Goal: Book appointment/travel/reservation

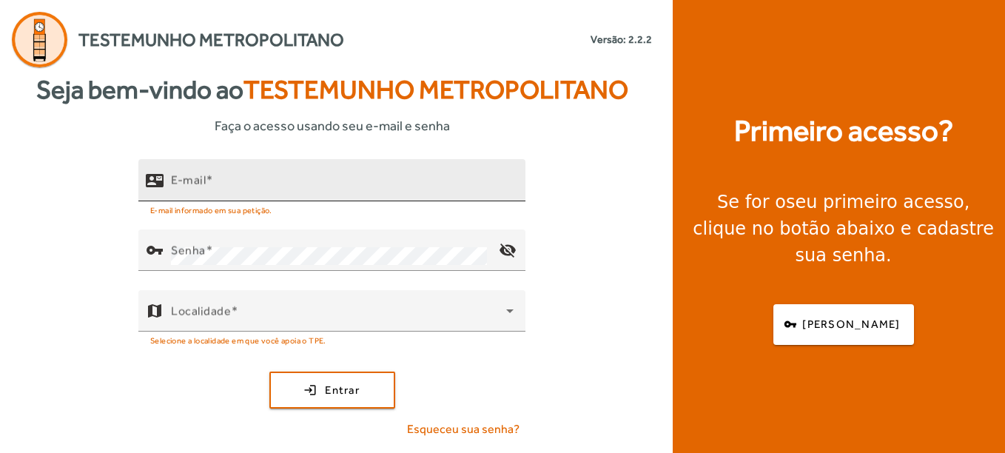
drag, startPoint x: 0, startPoint y: 0, endPoint x: 297, endPoint y: 181, distance: 347.5
click at [297, 181] on input "E-mail" at bounding box center [342, 187] width 343 height 18
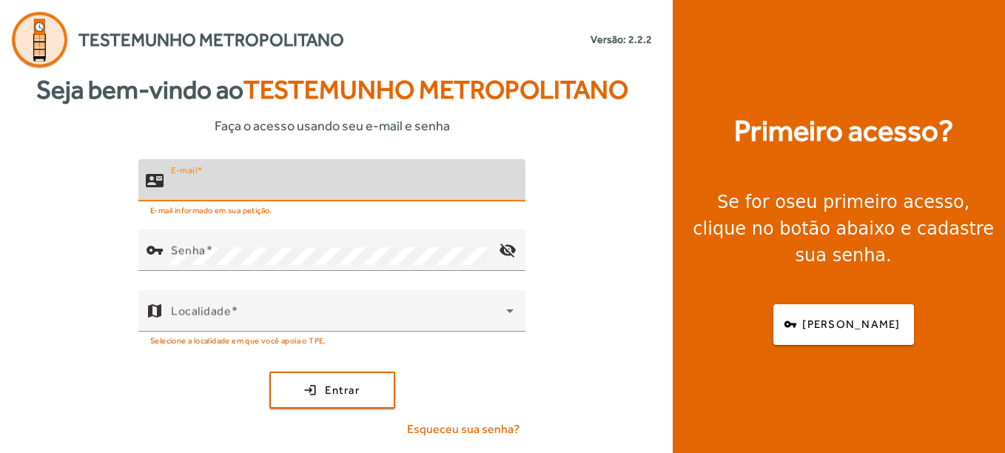
click at [296, 181] on input "E-mail" at bounding box center [342, 187] width 343 height 18
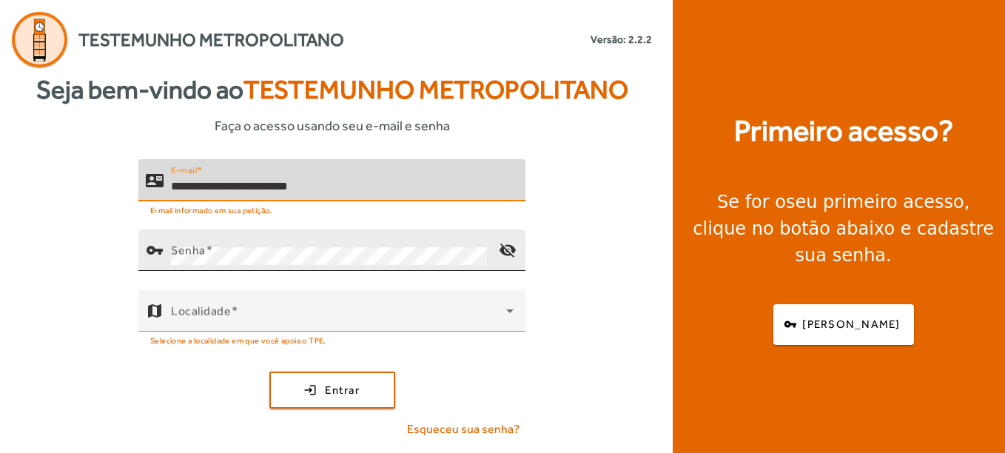
type input "**********"
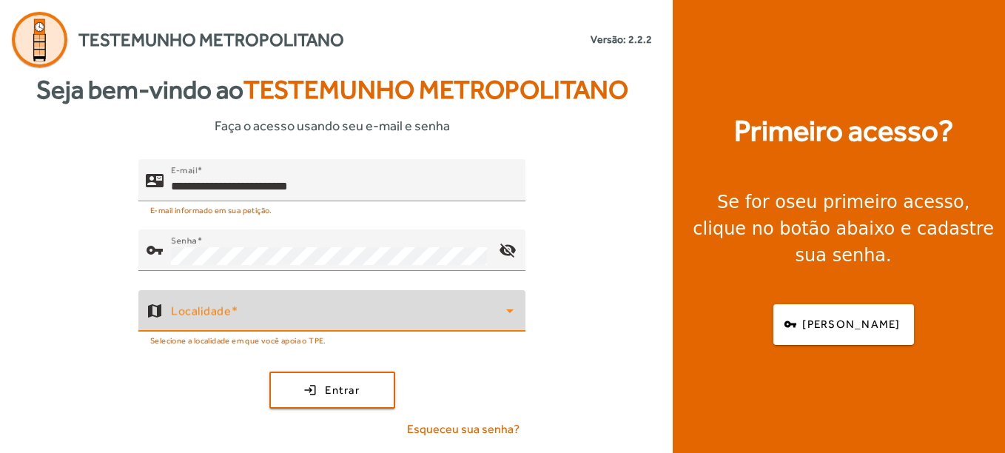
click at [186, 312] on span at bounding box center [338, 317] width 335 height 18
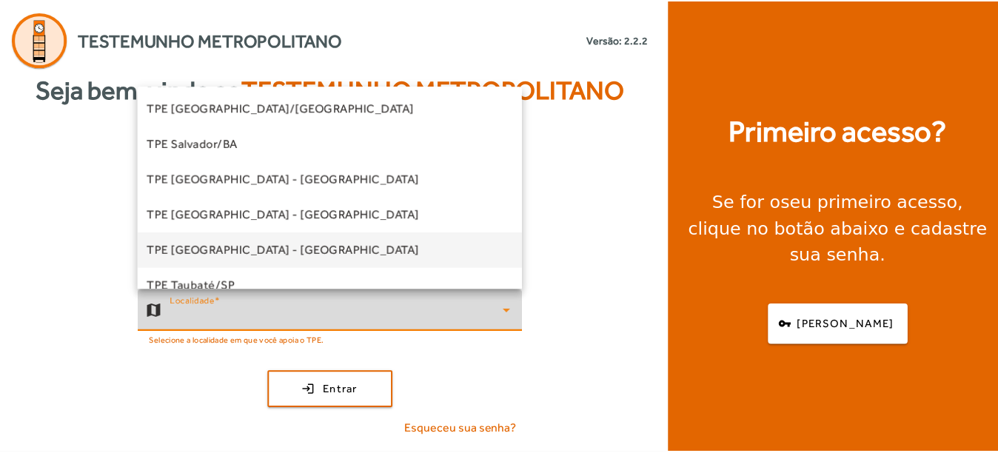
scroll to position [370, 0]
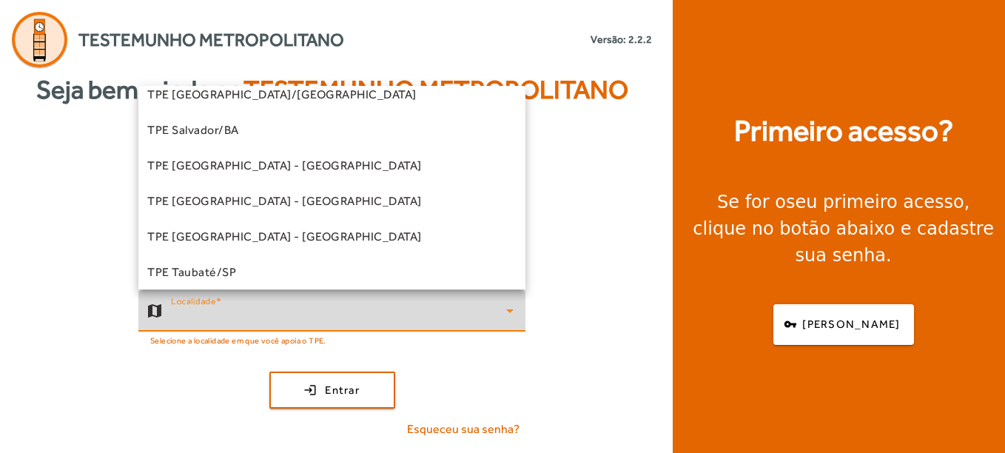
click at [241, 235] on span "TPE [GEOGRAPHIC_DATA] - [GEOGRAPHIC_DATA]" at bounding box center [284, 237] width 275 height 18
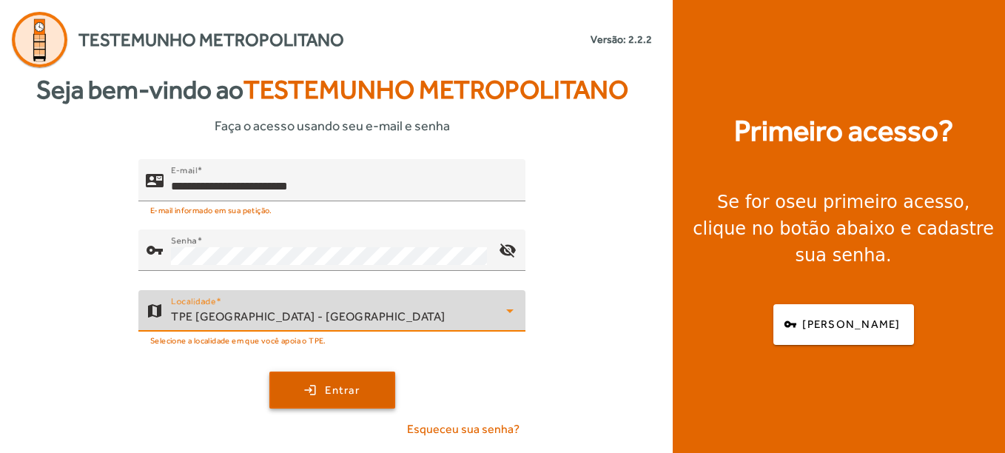
click at [302, 395] on span "submit" at bounding box center [332, 390] width 123 height 36
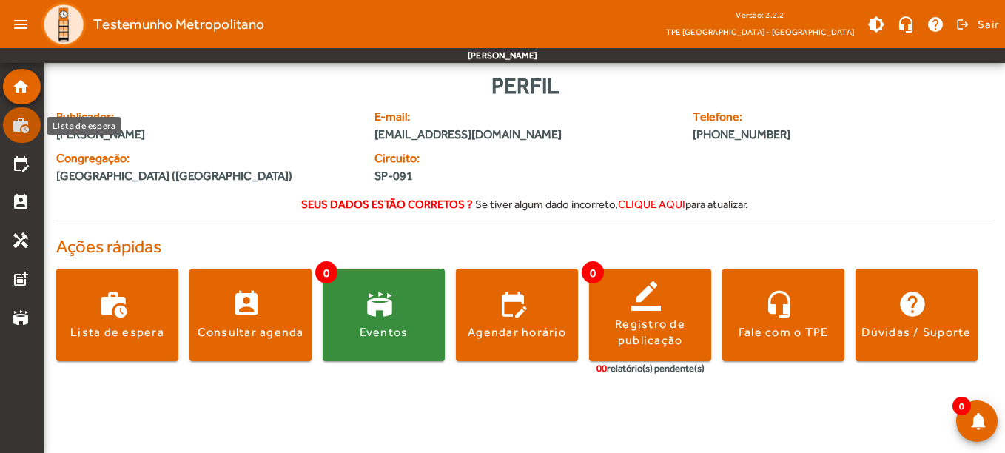
click at [19, 124] on mat-icon "work_history" at bounding box center [21, 125] width 18 height 18
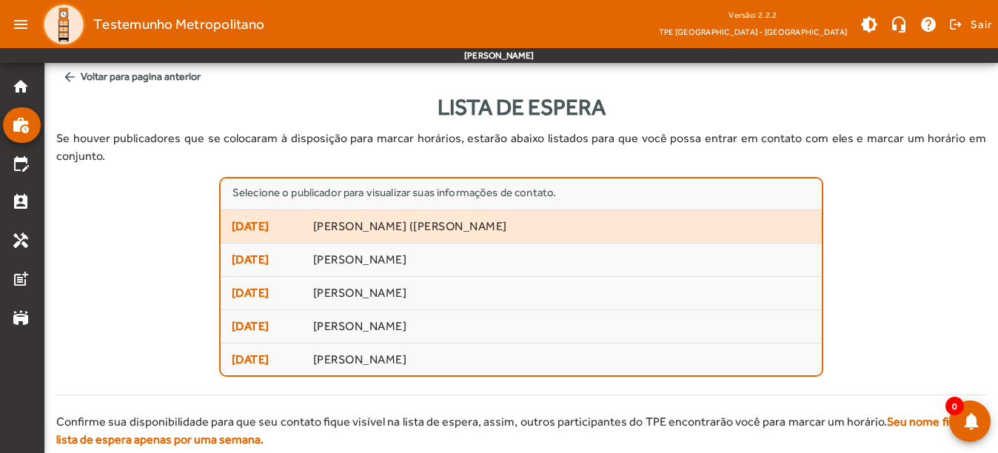
click at [445, 218] on span "[DATE] [PERSON_NAME] ([PERSON_NAME]" at bounding box center [521, 227] width 579 height 18
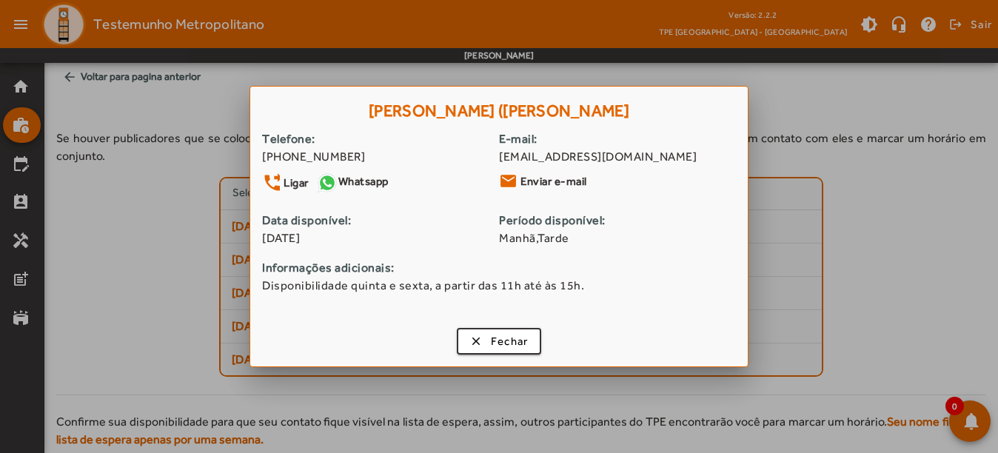
drag, startPoint x: 361, startPoint y: 156, endPoint x: 289, endPoint y: 150, distance: 72.1
click at [289, 150] on div "[PHONE_NUMBER]" at bounding box center [380, 157] width 237 height 18
copy div "96635-5818"
click at [501, 346] on span "Fechar" at bounding box center [510, 341] width 38 height 17
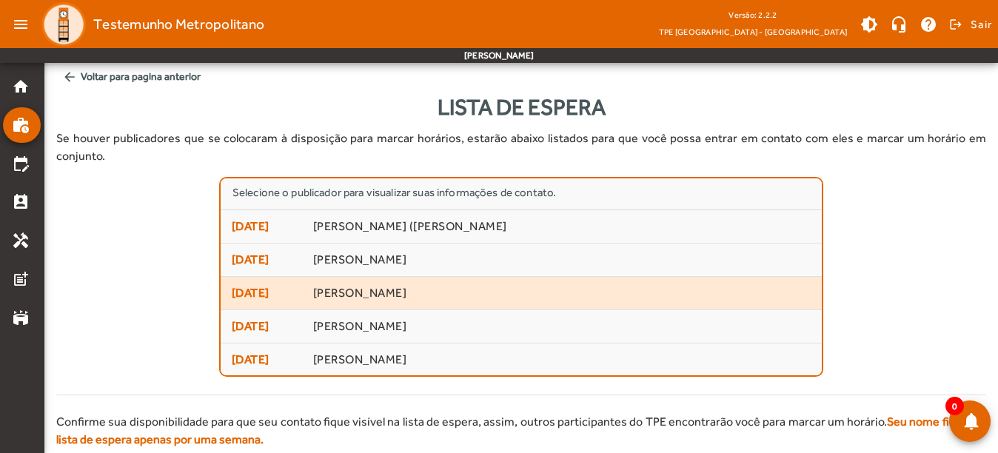
click at [400, 286] on span "[PERSON_NAME]" at bounding box center [562, 294] width 498 height 16
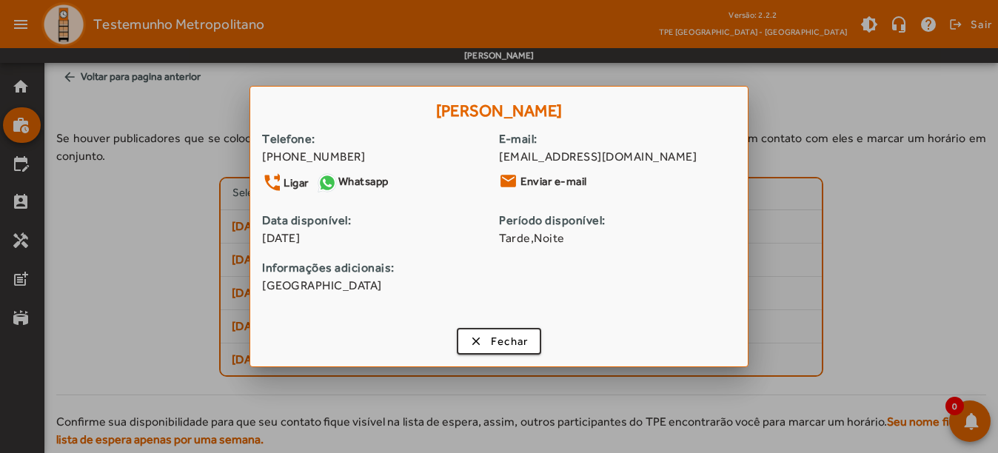
click at [355, 191] on link "Whatsapp" at bounding box center [352, 183] width 73 height 22
click at [487, 328] on button "clear Fechar" at bounding box center [499, 341] width 85 height 27
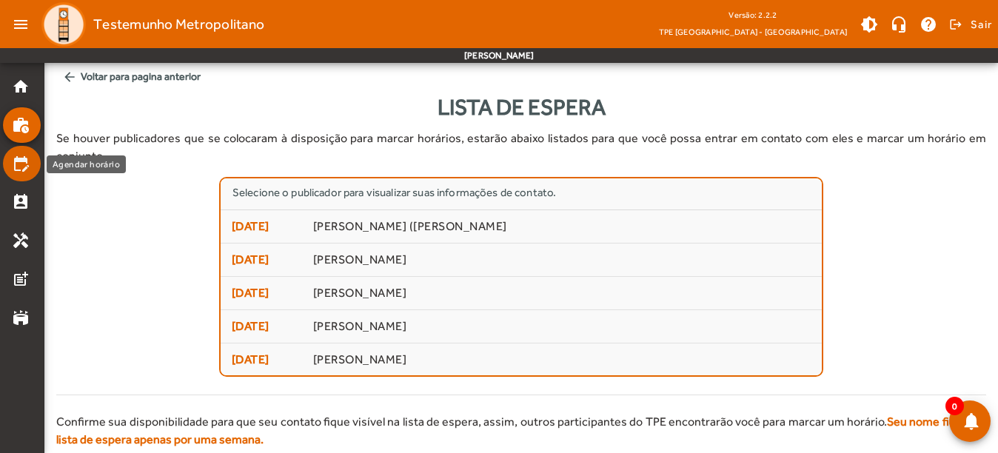
click at [13, 161] on mat-icon "edit_calendar" at bounding box center [21, 164] width 18 height 18
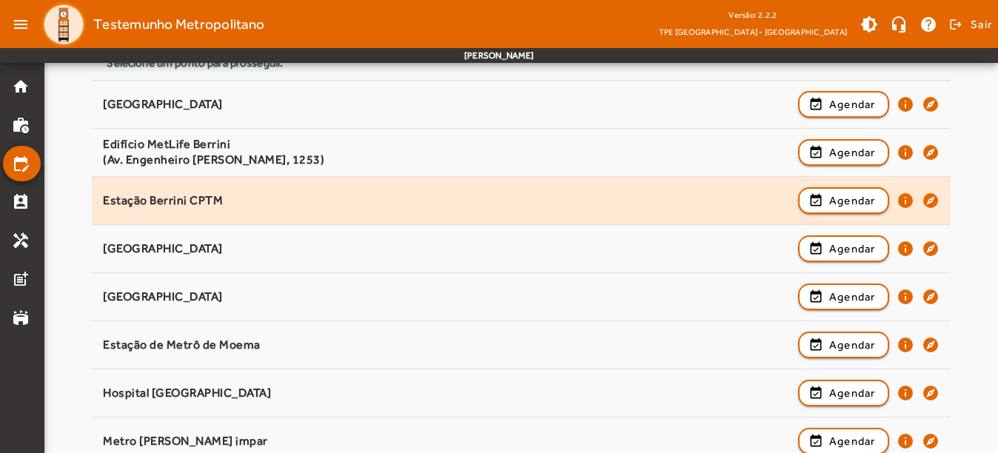
scroll to position [222, 0]
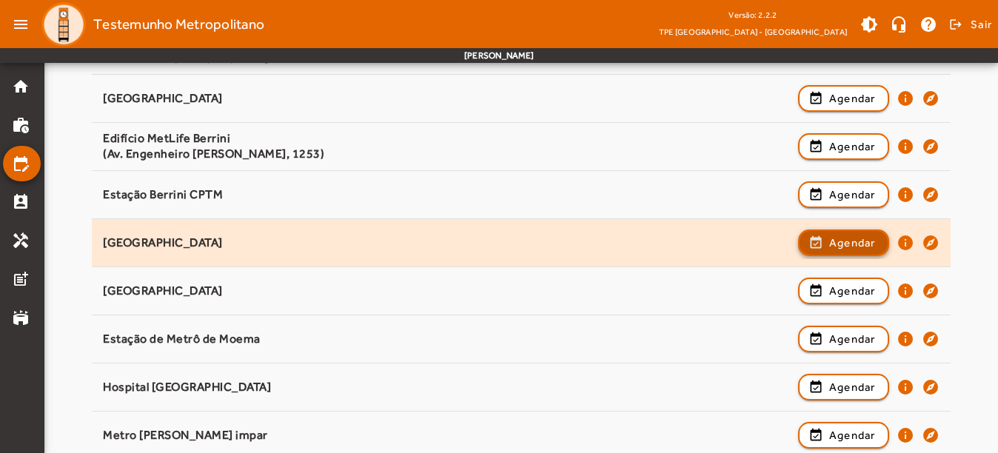
click at [835, 237] on span "Agendar" at bounding box center [852, 243] width 47 height 18
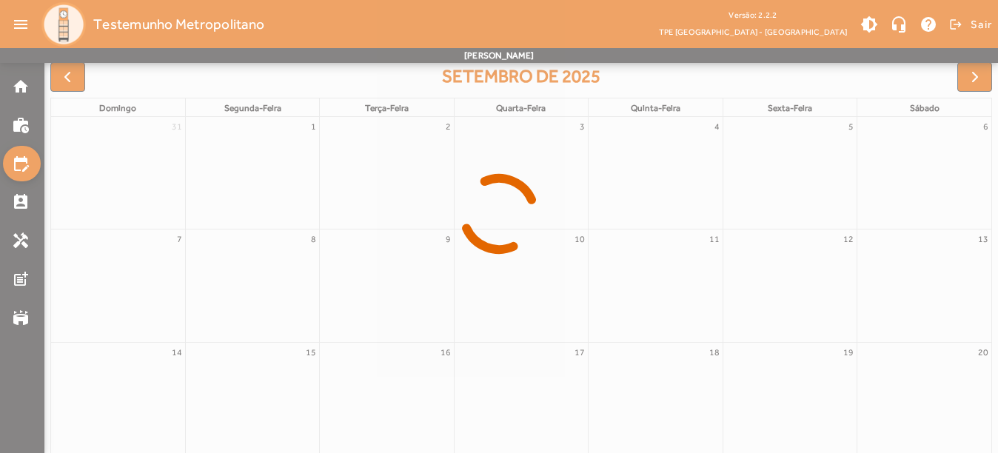
scroll to position [203, 0]
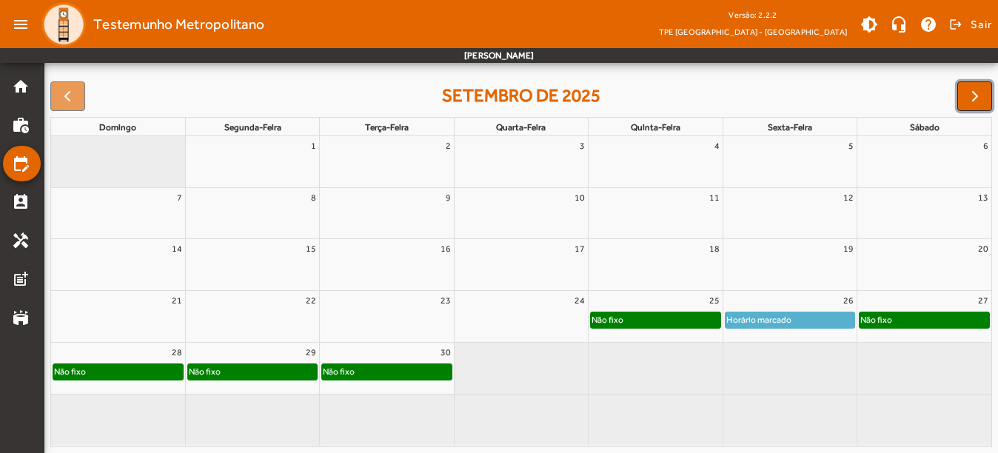
click at [969, 98] on span "button" at bounding box center [975, 96] width 18 height 18
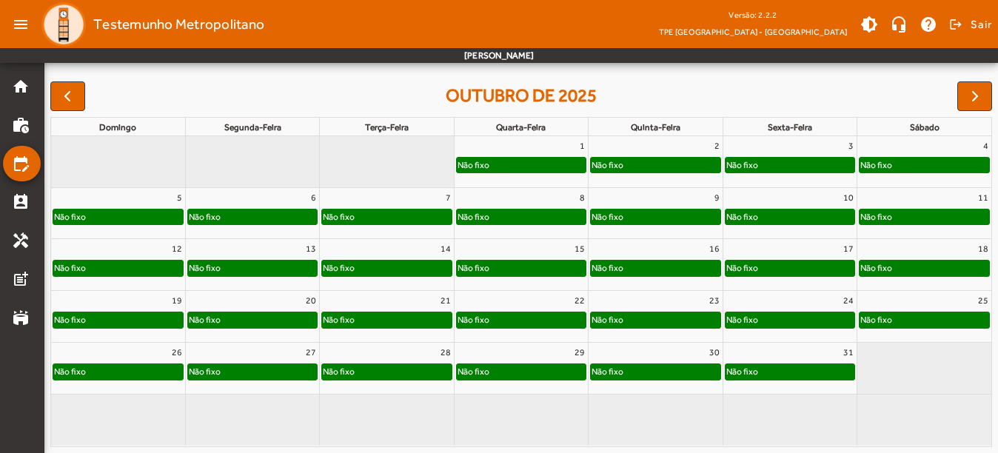
click at [49, 97] on full-calendar "outubro de 2025 domingo segunda-feira terça-feira quarta-feira quinta-feira sex…" at bounding box center [521, 265] width 954 height 378
click at [61, 93] on span "button" at bounding box center [67, 96] width 18 height 18
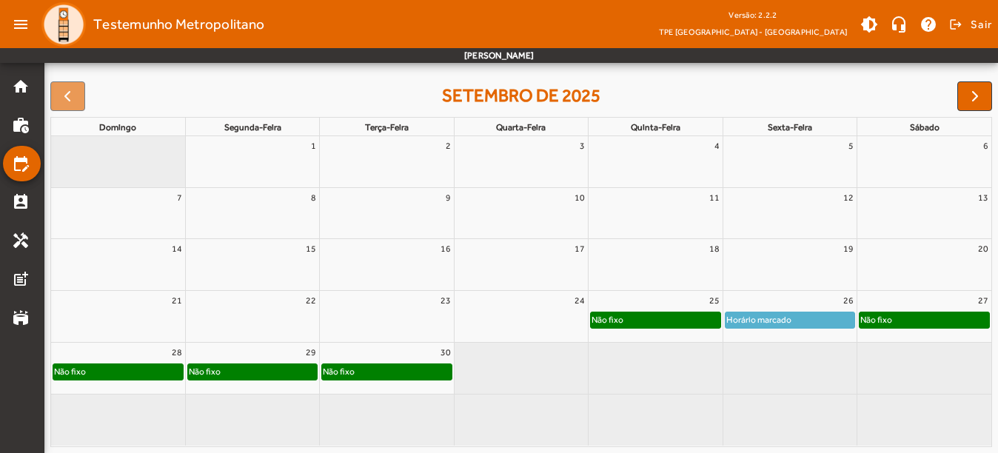
click at [226, 365] on div "Não fixo" at bounding box center [252, 371] width 129 height 15
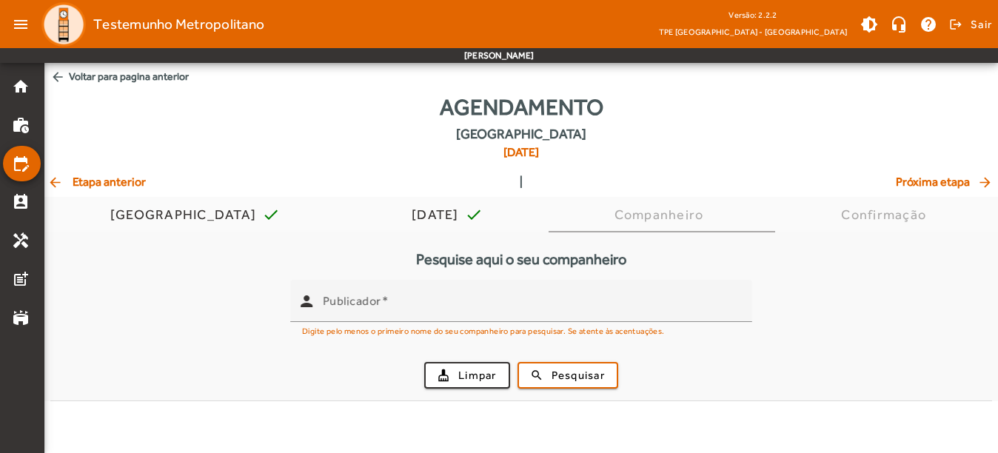
scroll to position [0, 0]
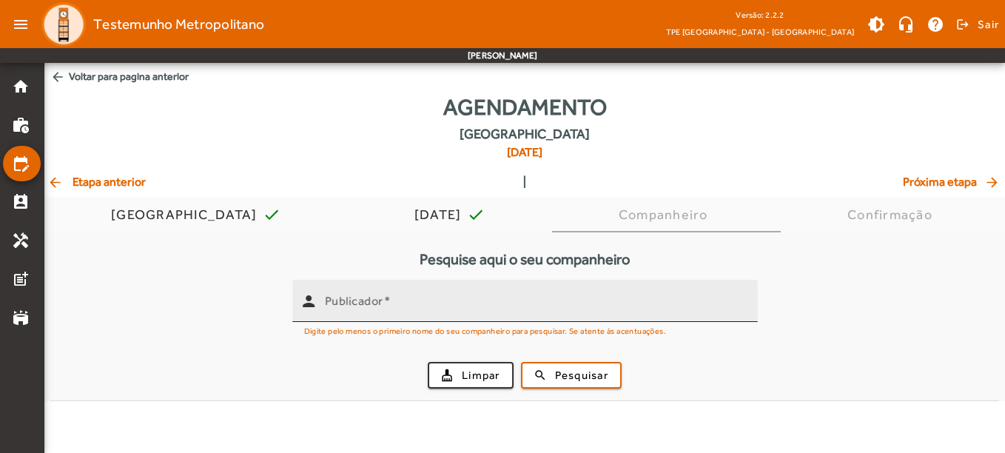
click at [372, 306] on mat-label "Publicador" at bounding box center [354, 301] width 58 height 14
click at [372, 306] on input "Publicador" at bounding box center [535, 307] width 421 height 18
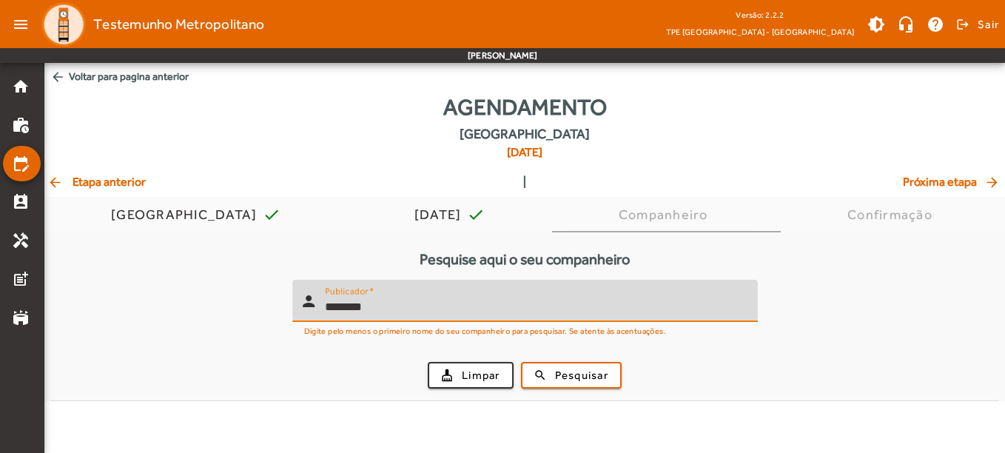
click at [521, 362] on button "search Pesquisar" at bounding box center [571, 375] width 101 height 27
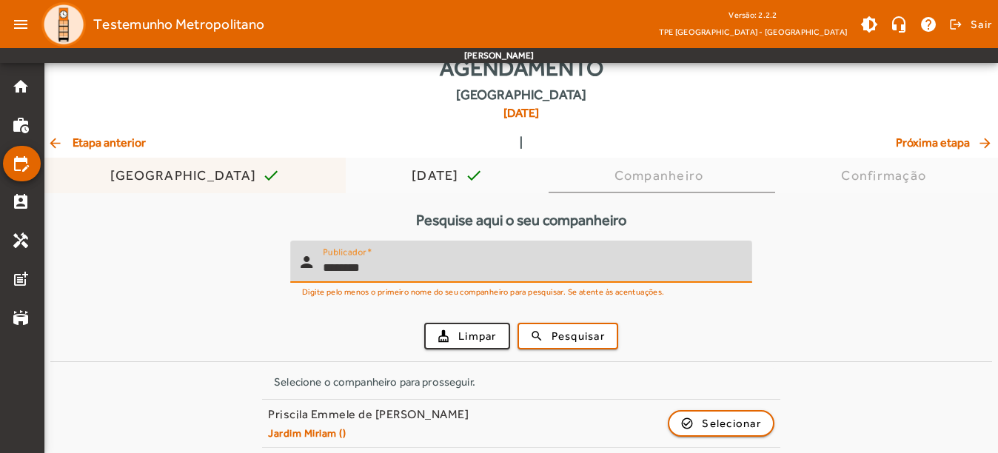
scroll to position [38, 0]
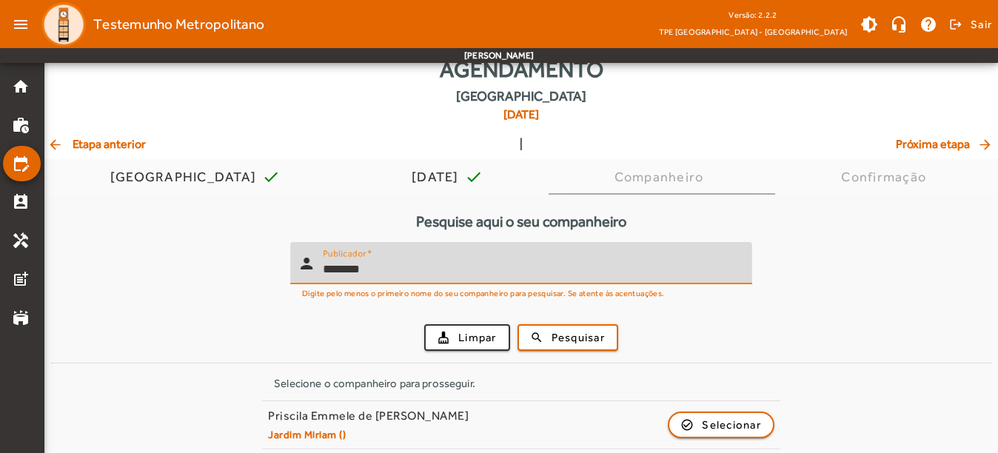
click at [359, 267] on input "********" at bounding box center [532, 270] width 418 height 18
click at [355, 268] on input "********" at bounding box center [532, 270] width 418 height 18
type input "*********"
click at [518, 324] on button "search Pesquisar" at bounding box center [568, 337] width 101 height 27
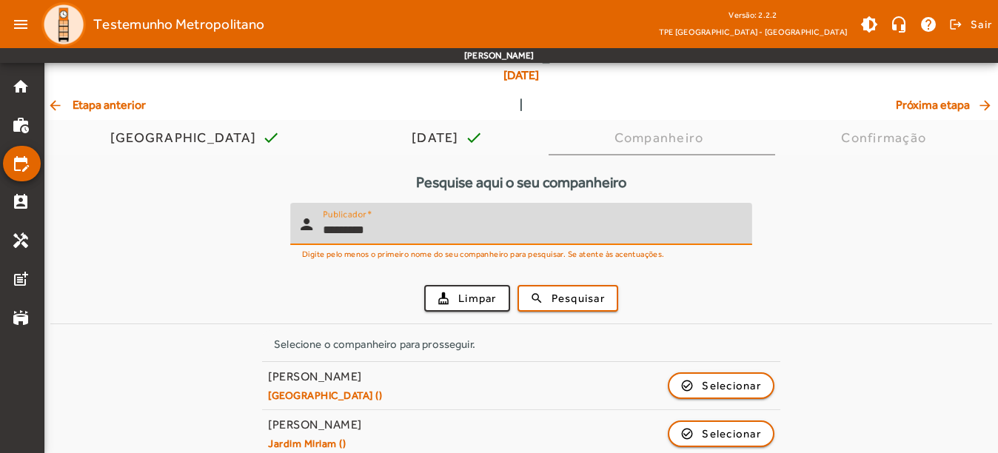
scroll to position [141, 0]
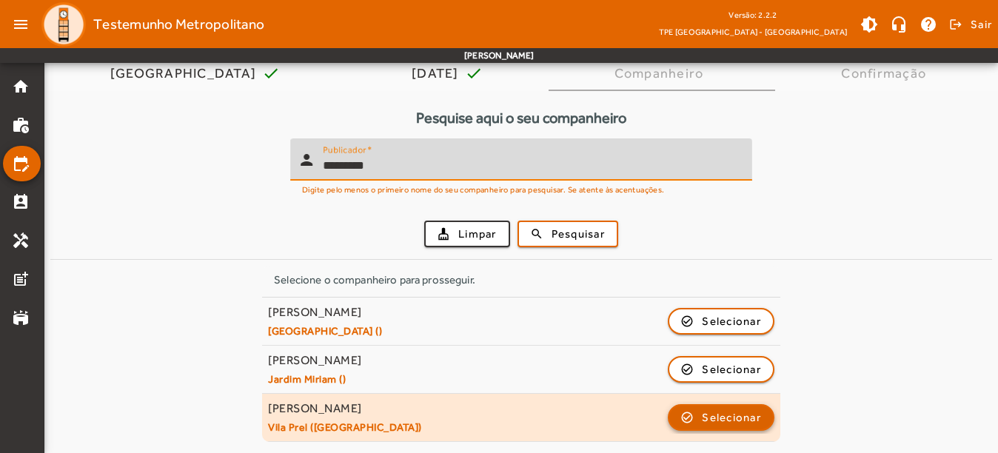
click at [754, 409] on span "Selecionar" at bounding box center [731, 418] width 59 height 18
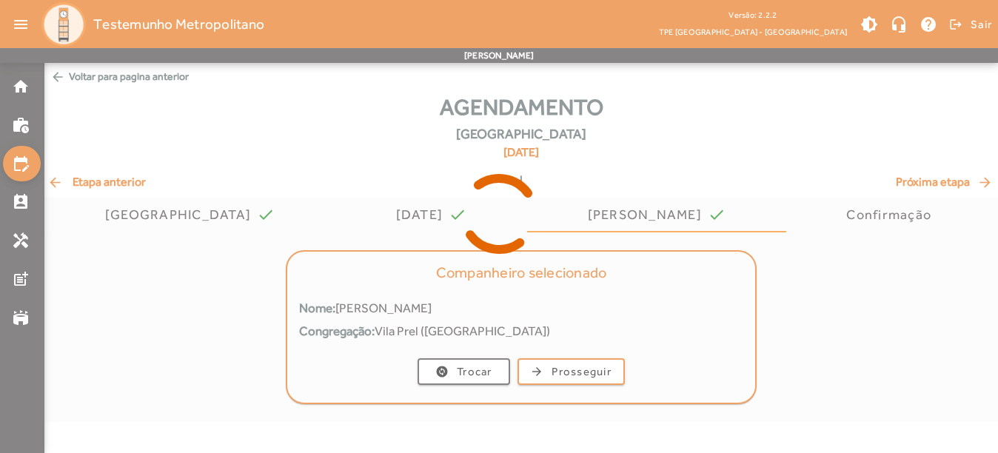
scroll to position [0, 0]
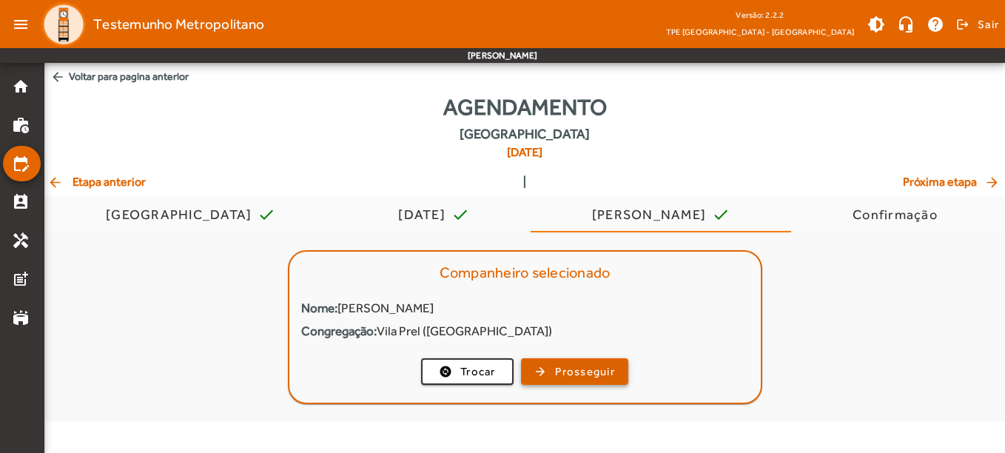
click at [598, 362] on span "button" at bounding box center [575, 372] width 104 height 36
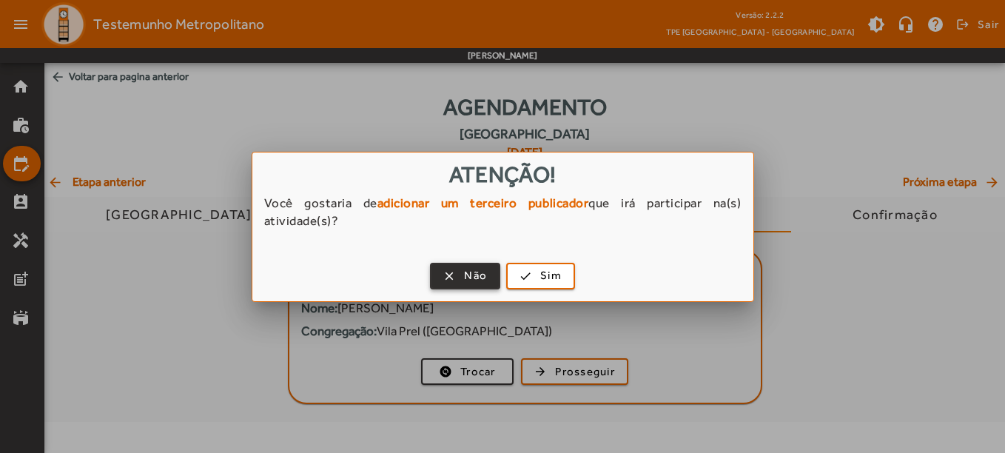
click at [480, 272] on span "Não" at bounding box center [475, 275] width 23 height 17
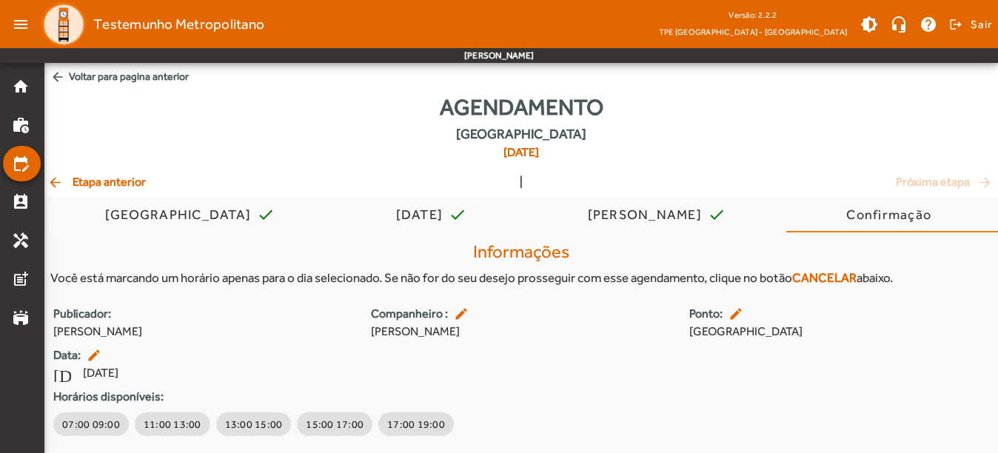
scroll to position [42, 0]
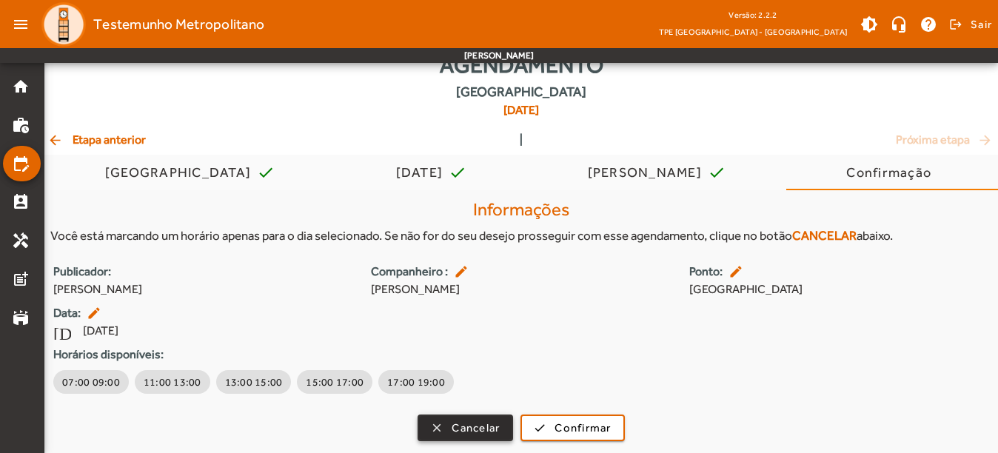
click at [472, 422] on span "Cancelar" at bounding box center [476, 428] width 48 height 17
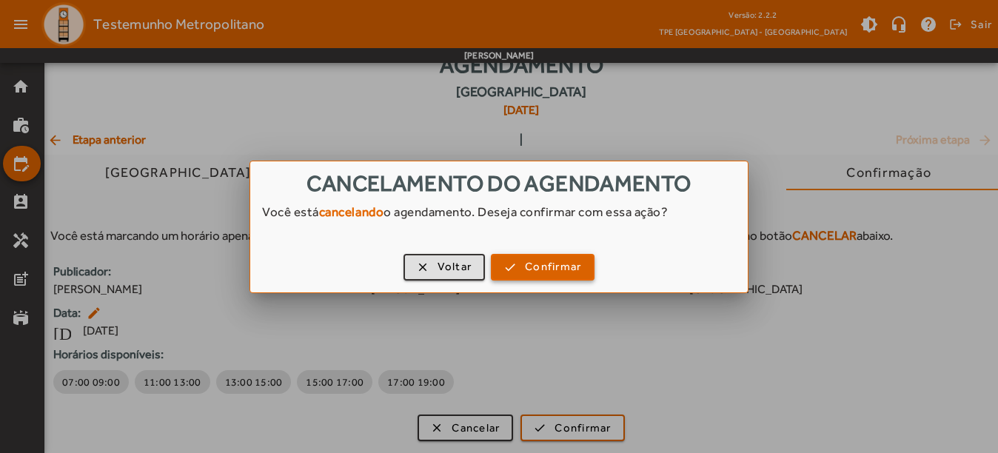
click at [510, 261] on span "button" at bounding box center [542, 267] width 101 height 36
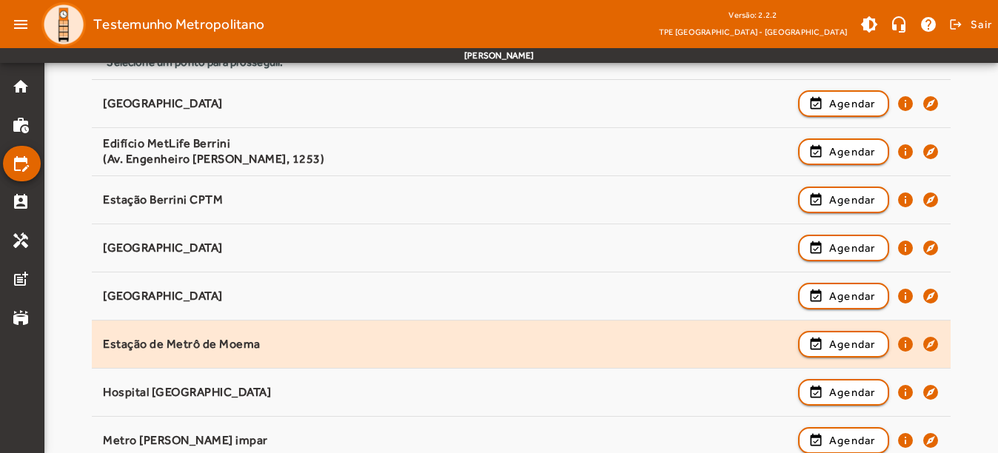
scroll to position [187, 0]
